Goal: Information Seeking & Learning: Learn about a topic

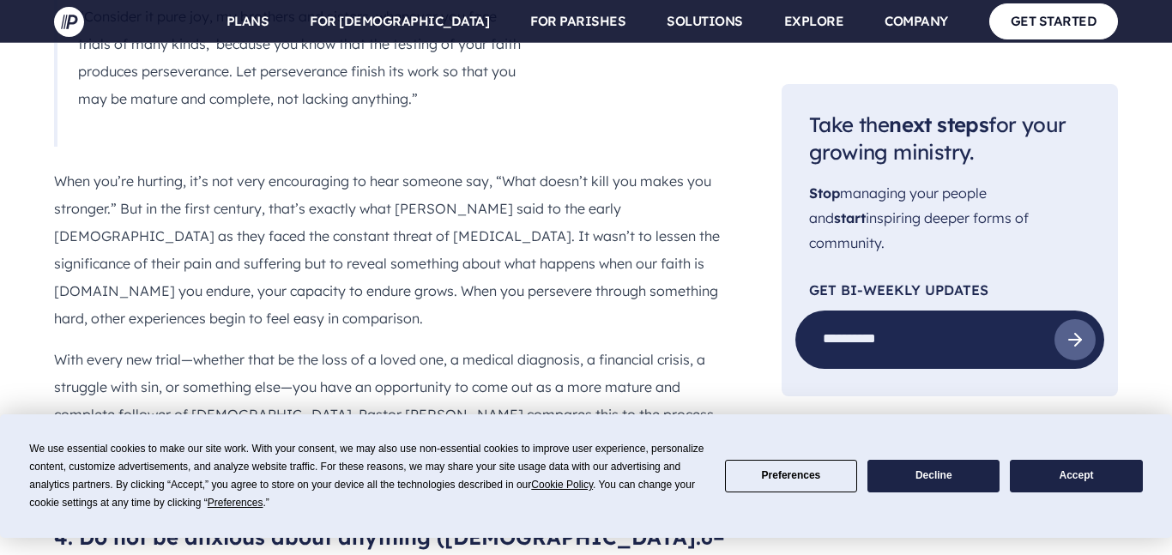
scroll to position [2892, 0]
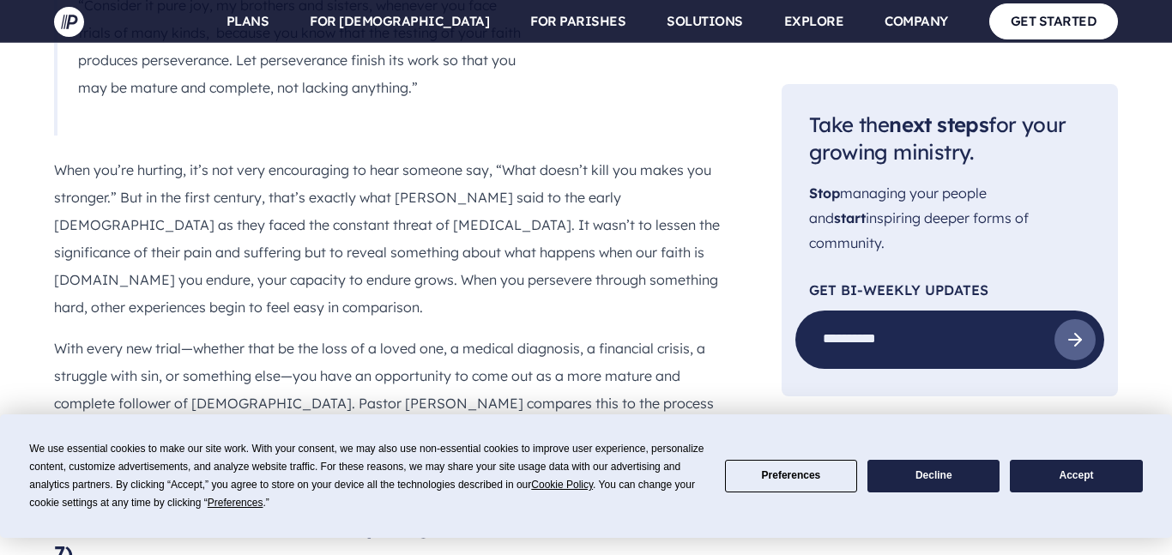
click at [1032, 465] on button "Accept" at bounding box center [1076, 476] width 132 height 33
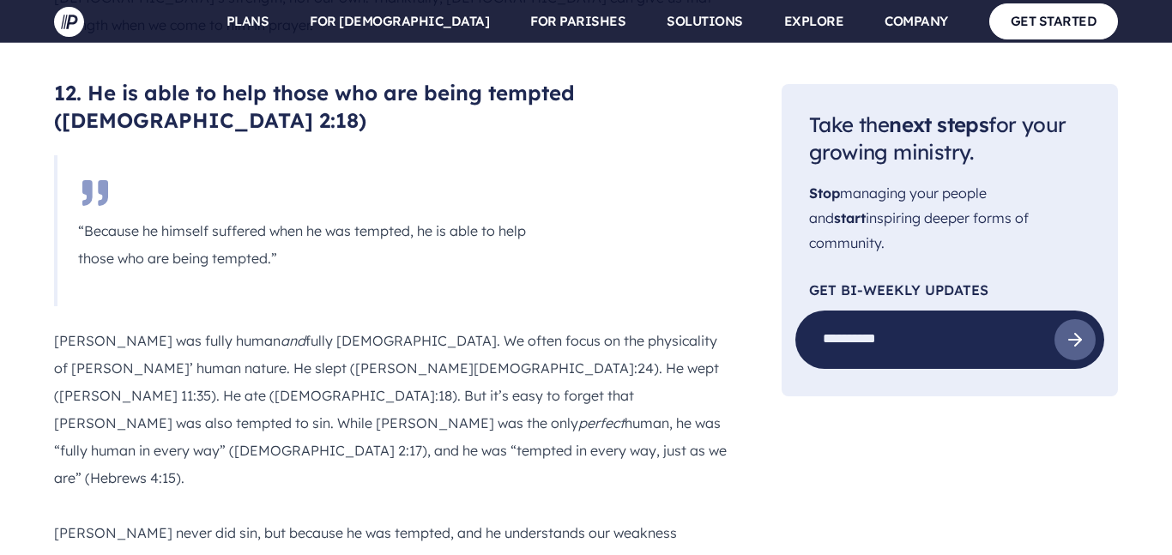
scroll to position [8814, 0]
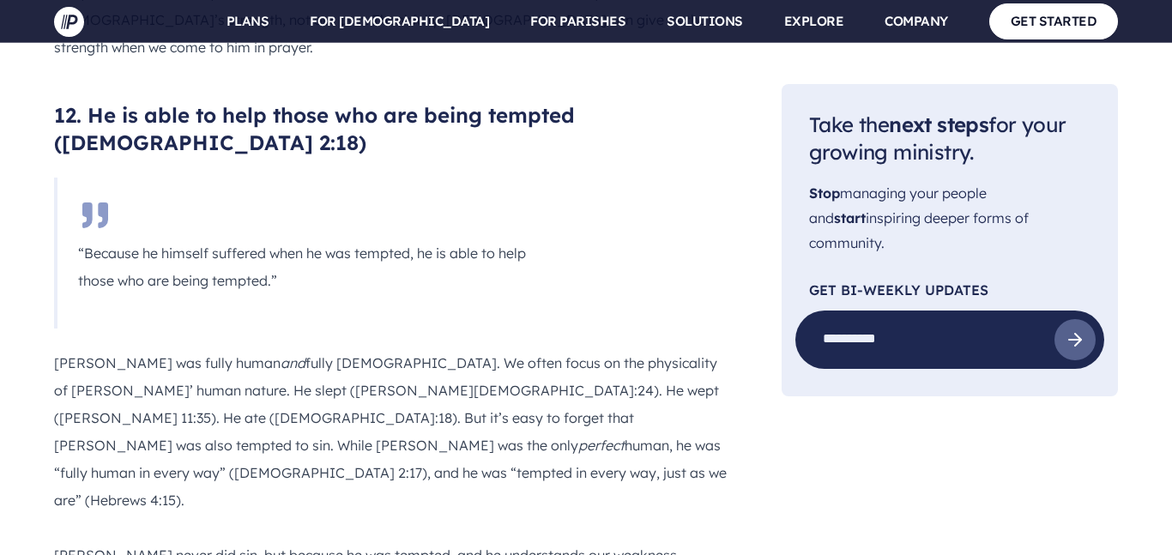
drag, startPoint x: 96, startPoint y: 97, endPoint x: 173, endPoint y: 164, distance: 102.2
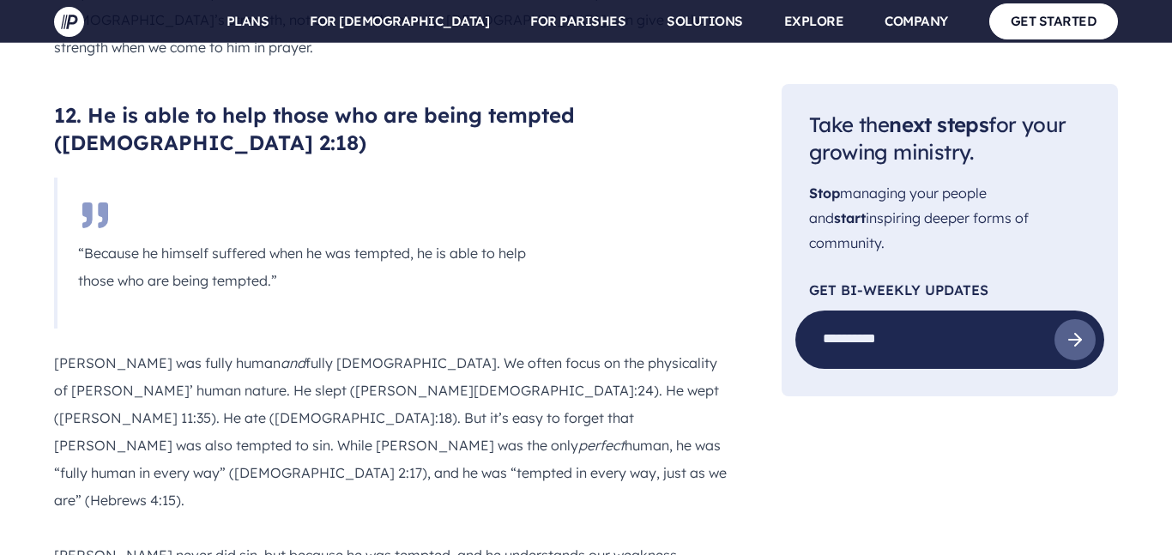
drag, startPoint x: 102, startPoint y: 126, endPoint x: 178, endPoint y: 181, distance: 93.4
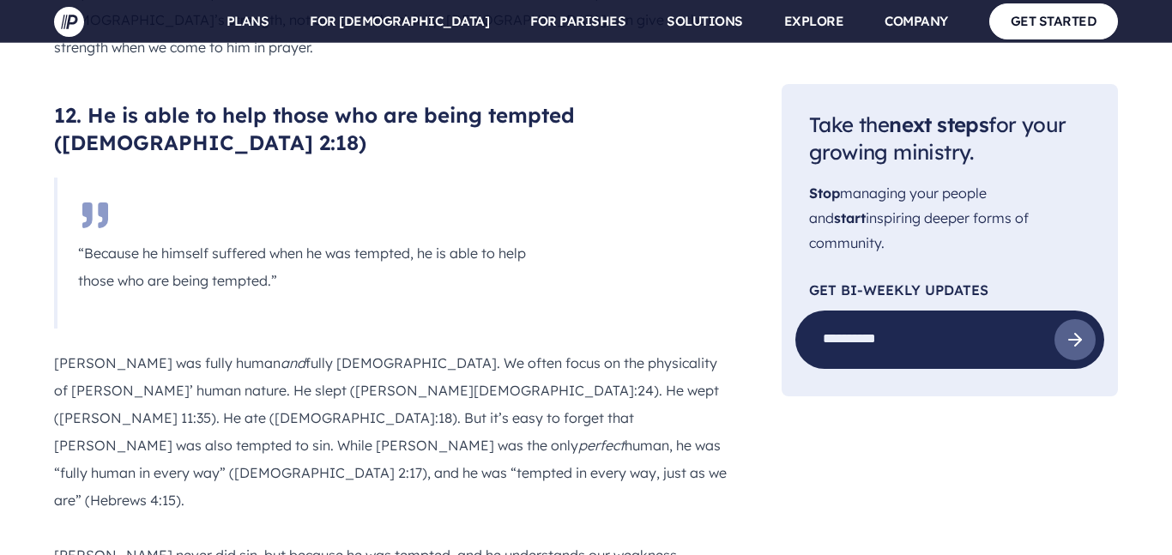
drag, startPoint x: 206, startPoint y: 175, endPoint x: 73, endPoint y: 119, distance: 144.2
copy p "“Have I not commanded you? Be strong and courageous. Do not be afraid; do not b…"
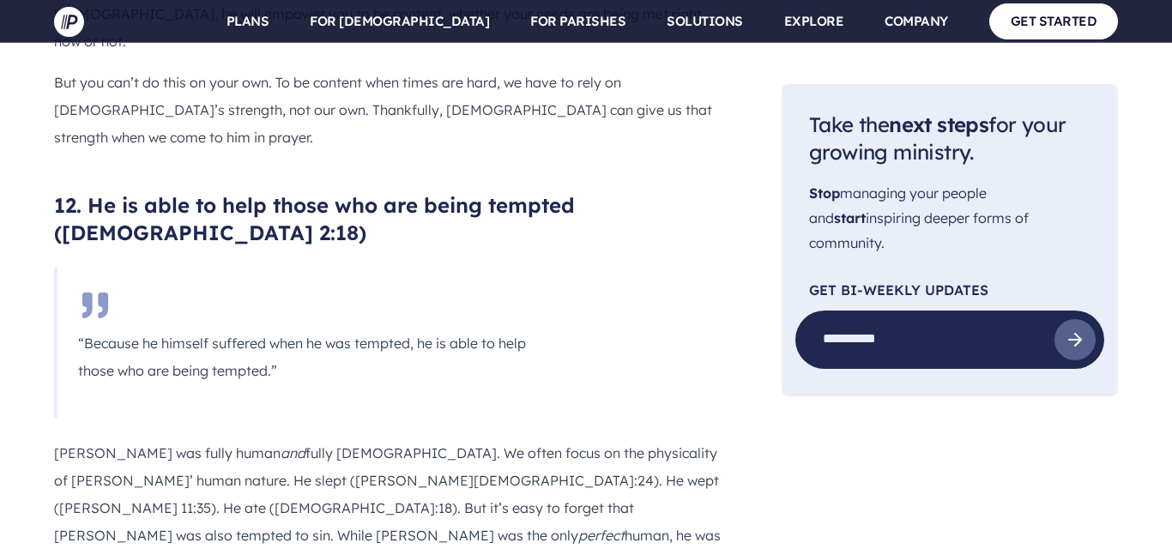
scroll to position [8681, 0]
